Goal: Find specific page/section: Find specific page/section

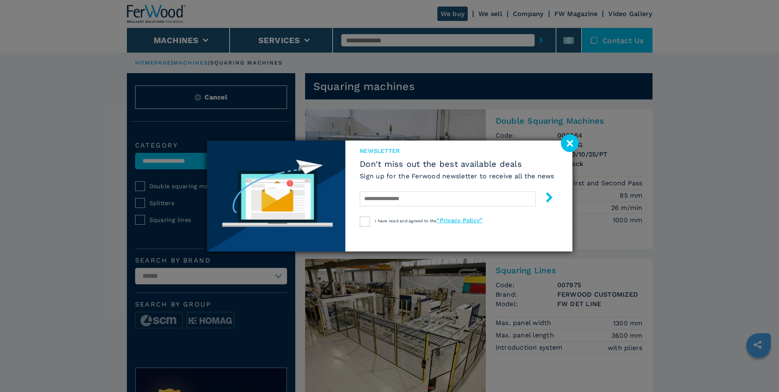
click at [571, 141] on image at bounding box center [570, 143] width 18 height 18
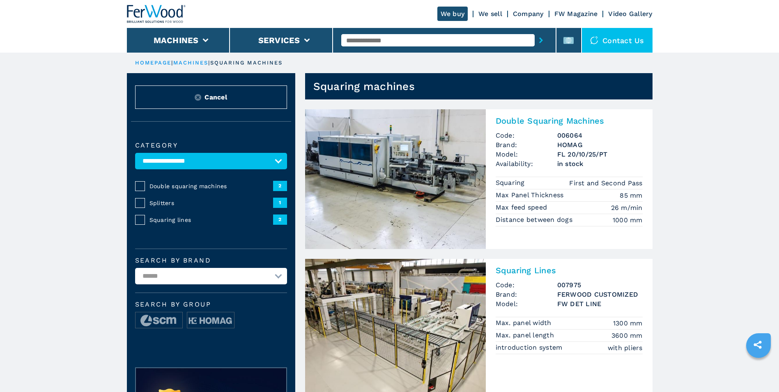
click at [239, 96] on button "Cancel" at bounding box center [211, 96] width 152 height 23
